Goal: Task Accomplishment & Management: Manage account settings

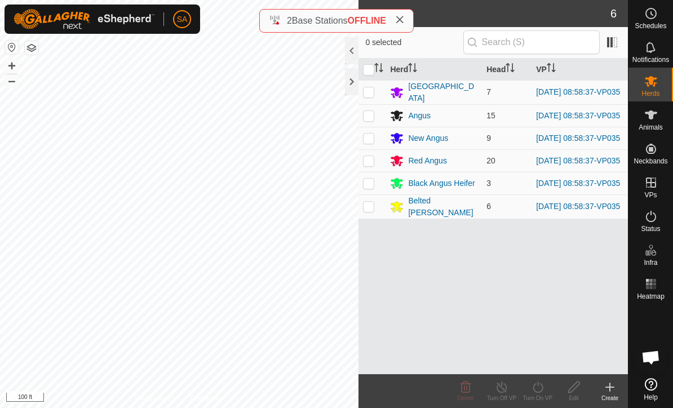
click at [375, 72] on icon "Activate to sort" at bounding box center [378, 67] width 9 height 9
click at [357, 70] on div at bounding box center [352, 81] width 14 height 27
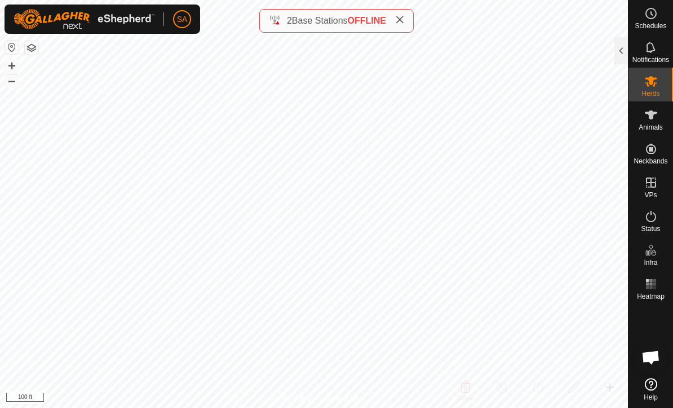
click at [620, 48] on div at bounding box center [621, 50] width 14 height 27
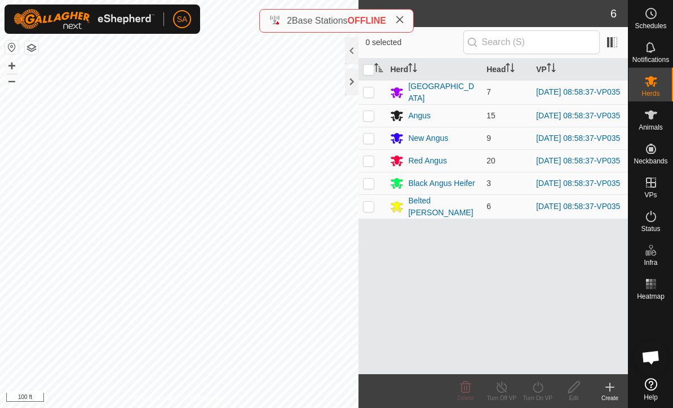
click at [370, 72] on input "checkbox" at bounding box center [368, 69] width 11 height 11
checkbox input "true"
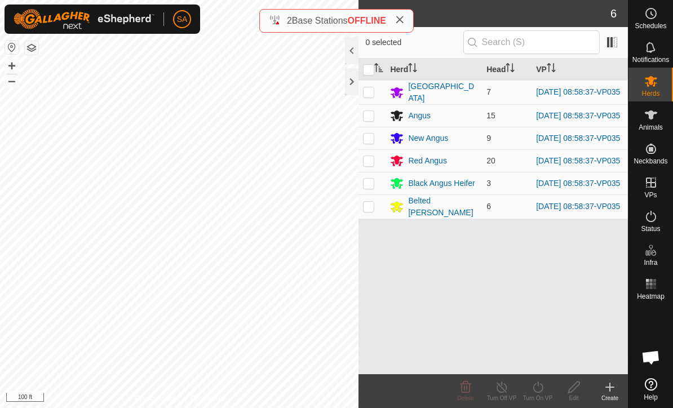
checkbox input "true"
click at [539, 391] on icon at bounding box center [537, 386] width 10 height 11
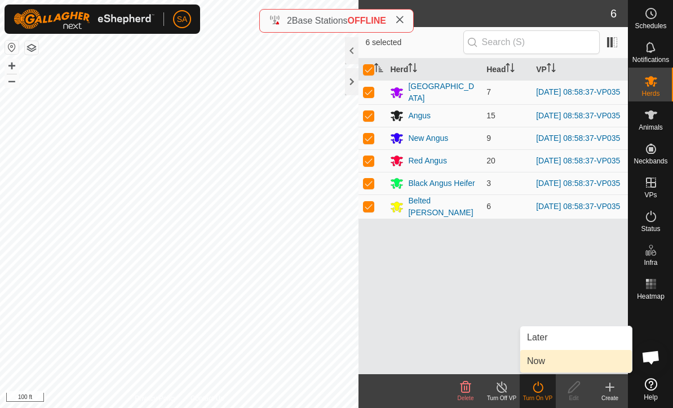
click at [555, 362] on link "Now" at bounding box center [576, 361] width 112 height 23
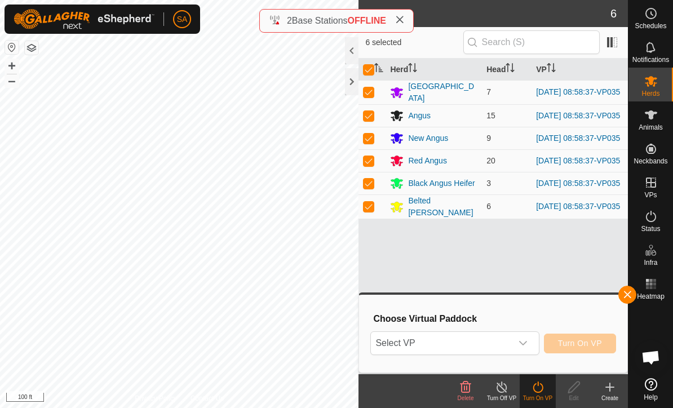
click at [524, 342] on icon "dropdown trigger" at bounding box center [522, 343] width 9 height 9
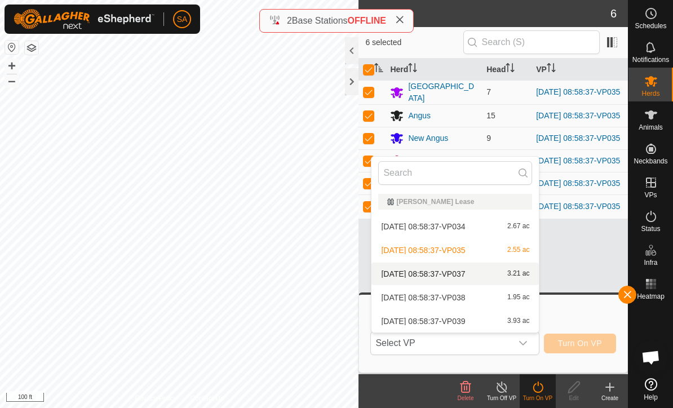
click at [526, 274] on span "3.21 ac" at bounding box center [518, 274] width 22 height 8
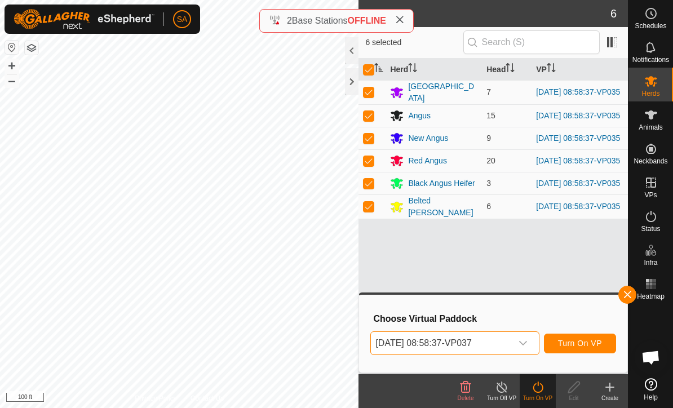
click at [528, 342] on div "dropdown trigger" at bounding box center [522, 343] width 23 height 23
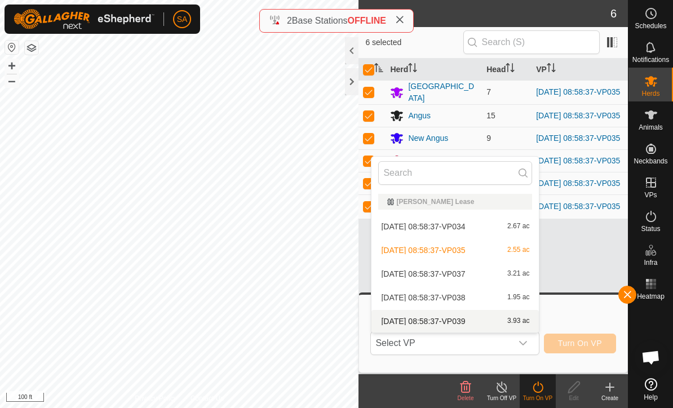
click at [482, 321] on div "2025-09-26 08:58:37-VP039 3.93 ac" at bounding box center [455, 321] width 154 height 14
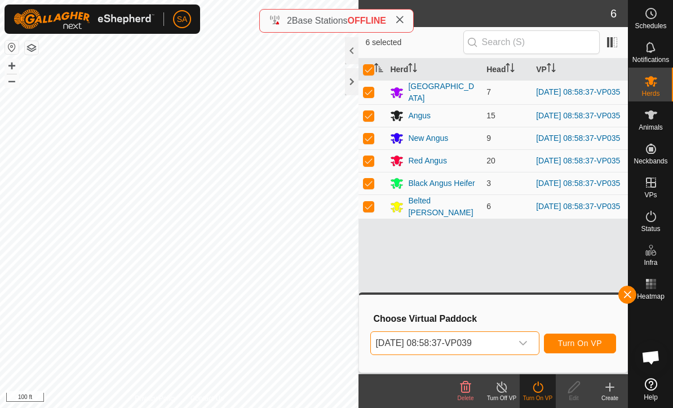
click at [578, 345] on span "Turn On VP" at bounding box center [580, 343] width 44 height 9
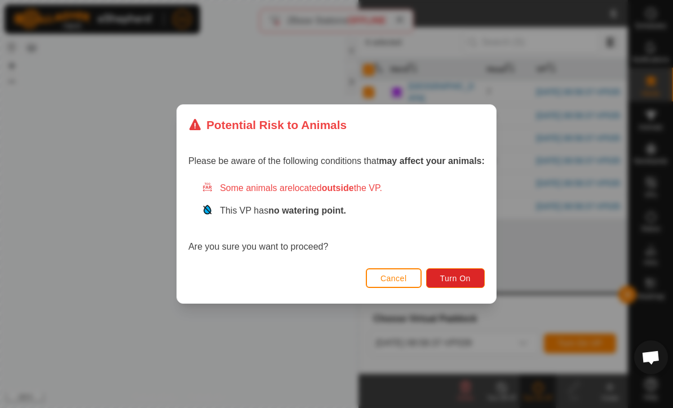
click at [460, 271] on button "Turn On" at bounding box center [455, 278] width 59 height 20
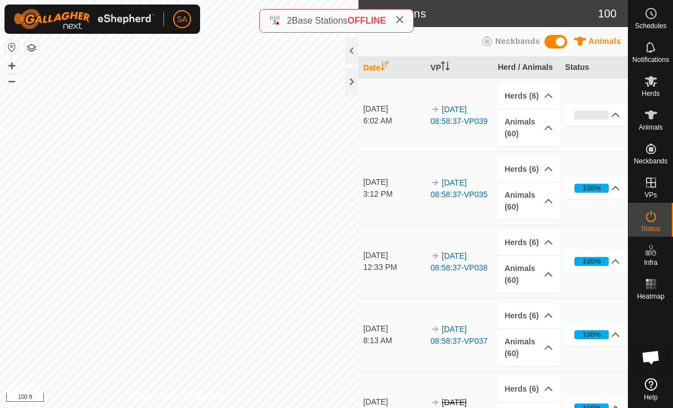
click at [358, 82] on div at bounding box center [352, 81] width 14 height 27
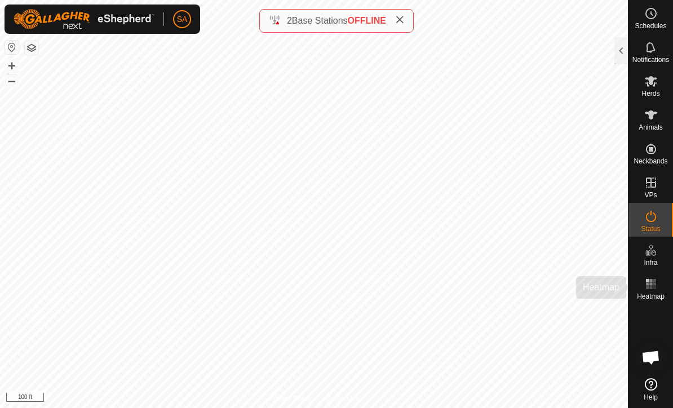
click at [655, 284] on rect at bounding box center [653, 283] width 3 height 3
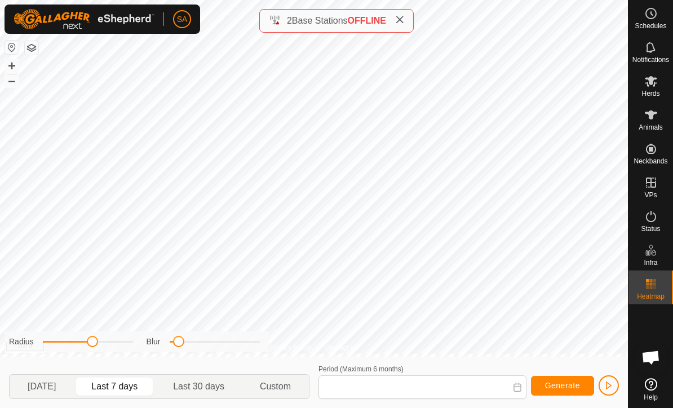
type input "Sep 30, 2025 - Oct 06, 2025"
click at [656, 290] on icon at bounding box center [651, 284] width 14 height 14
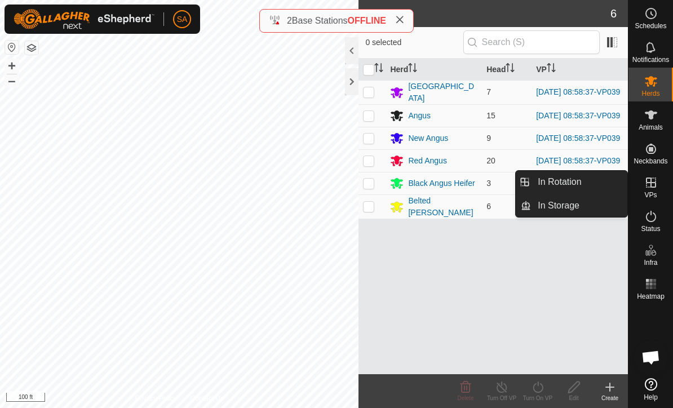
click at [584, 177] on link "In Rotation" at bounding box center [579, 182] width 96 height 23
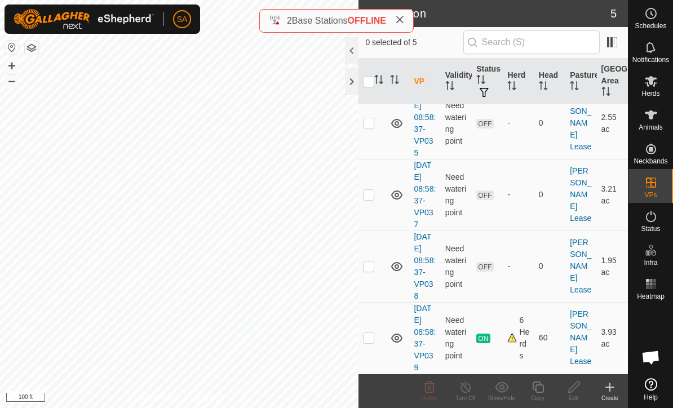
scroll to position [110, 0]
click at [606, 393] on icon at bounding box center [610, 387] width 14 height 14
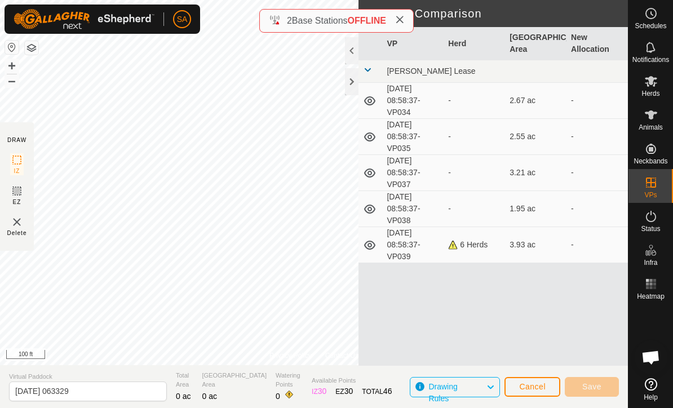
click at [354, 77] on div at bounding box center [352, 81] width 14 height 27
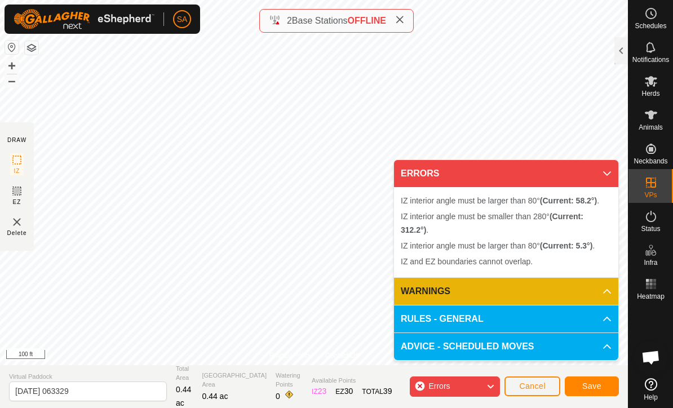
click at [527, 381] on span "Cancel" at bounding box center [532, 385] width 26 height 9
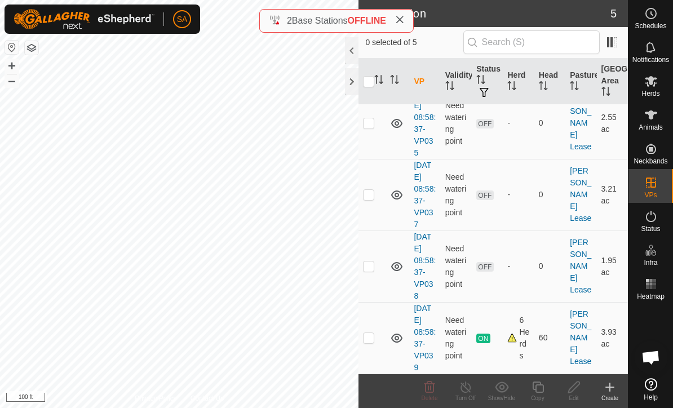
scroll to position [110, 0]
click at [370, 341] on p-checkbox at bounding box center [368, 337] width 11 height 9
checkbox input "true"
click at [541, 386] on icon at bounding box center [538, 387] width 14 height 14
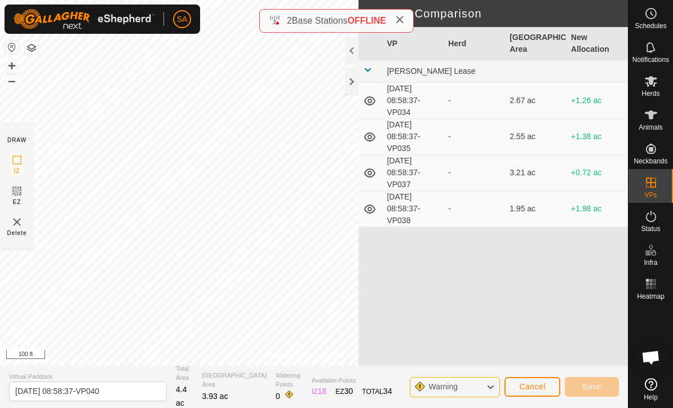
click at [358, 78] on div at bounding box center [352, 81] width 14 height 27
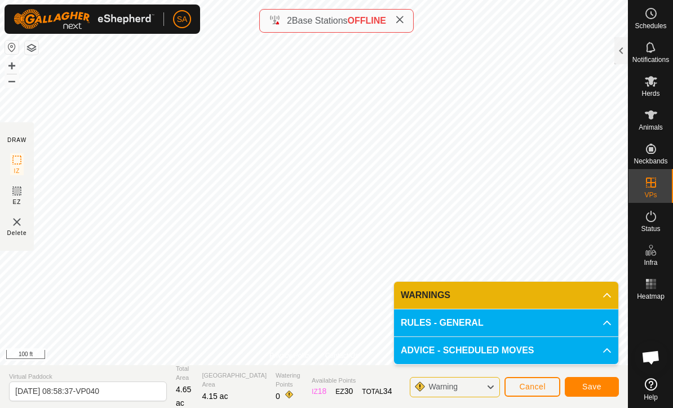
click at [593, 381] on button "Save" at bounding box center [591, 387] width 54 height 20
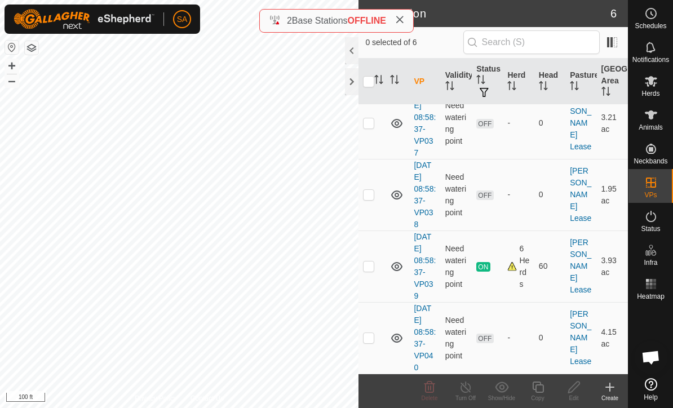
scroll to position [182, 0]
click at [378, 334] on td at bounding box center [371, 338] width 27 height 72
checkbox input "true"
click at [582, 385] on edit-svg-icon at bounding box center [573, 387] width 36 height 14
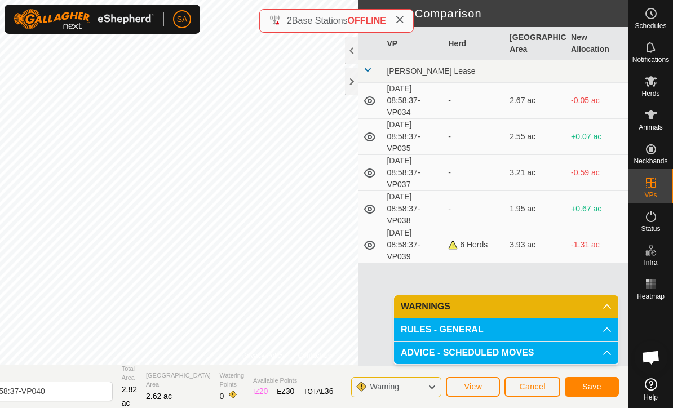
click at [594, 386] on span "Save" at bounding box center [591, 386] width 19 height 9
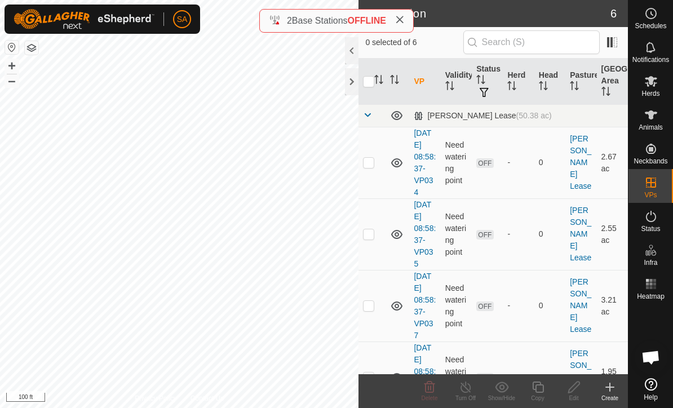
click at [351, 84] on div at bounding box center [352, 81] width 14 height 27
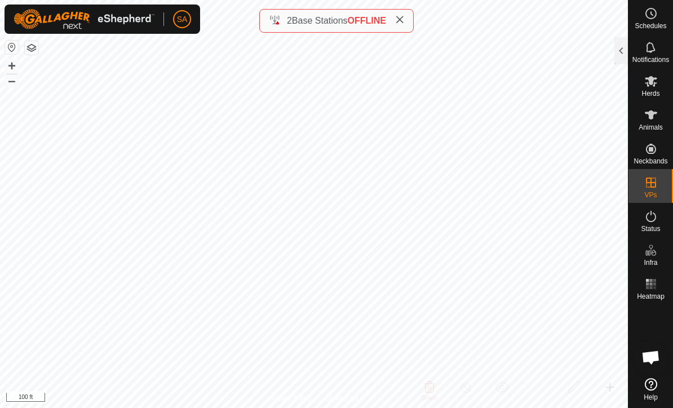
click at [620, 49] on div at bounding box center [621, 50] width 14 height 27
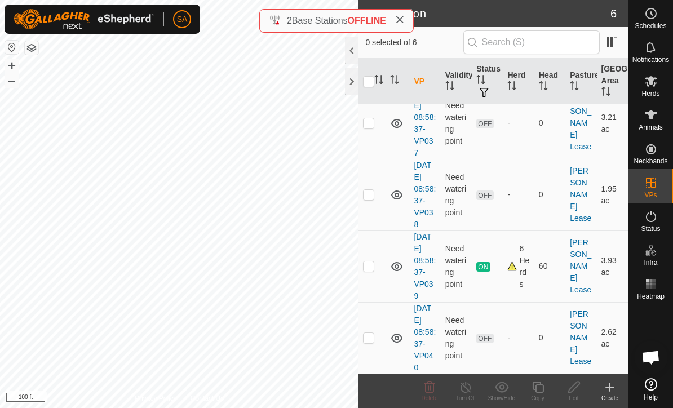
scroll to position [182, 0]
click at [373, 338] on p-checkbox at bounding box center [368, 337] width 11 height 9
checkbox input "true"
click at [574, 392] on icon at bounding box center [574, 387] width 14 height 14
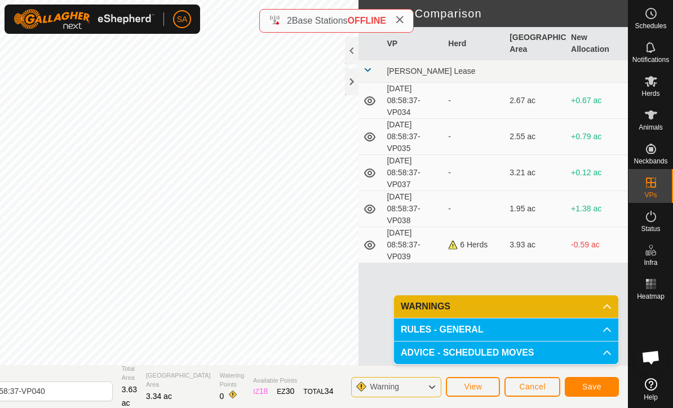
click at [584, 387] on span "Save" at bounding box center [591, 386] width 19 height 9
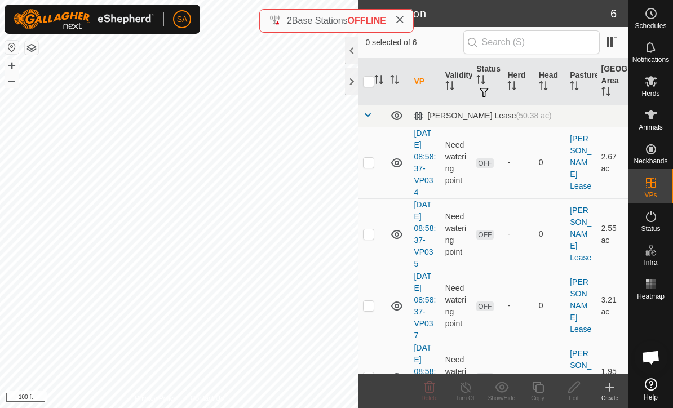
click at [351, 86] on div at bounding box center [352, 81] width 14 height 27
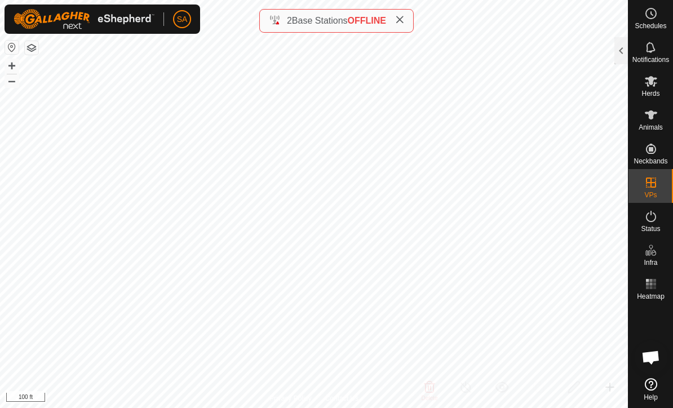
click at [401, 25] on span at bounding box center [399, 21] width 9 height 14
